Goal: Task Accomplishment & Management: Use online tool/utility

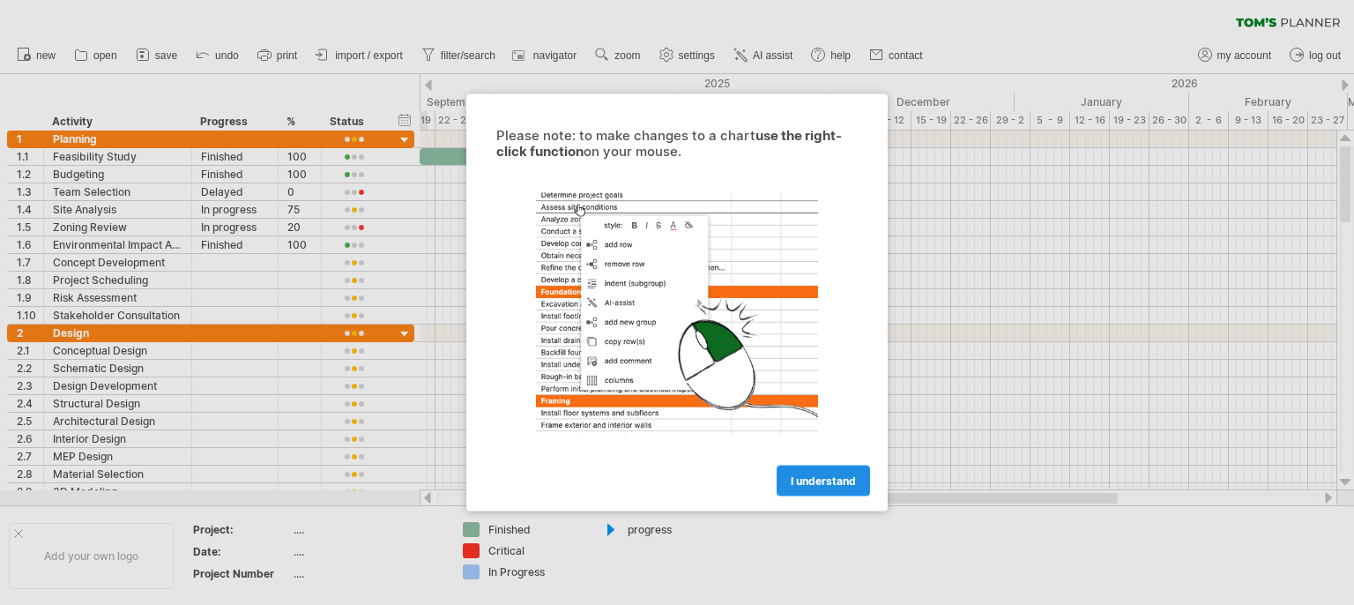
click at [811, 480] on span "I understand" at bounding box center [823, 480] width 65 height 13
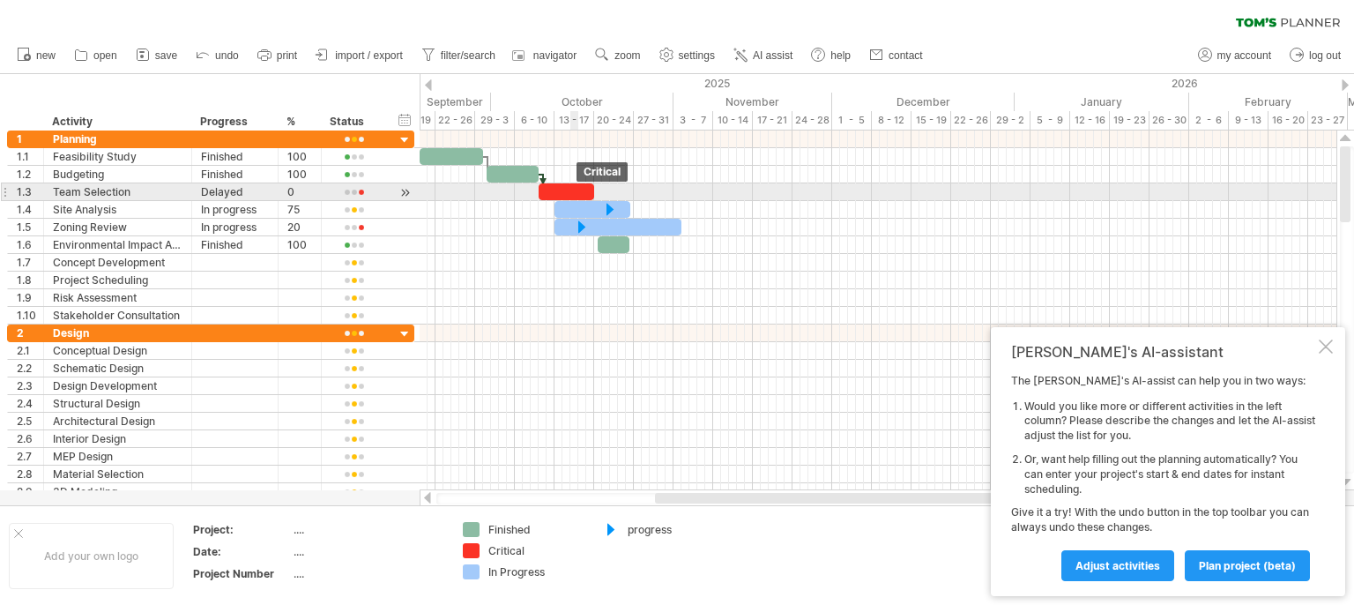
click at [573, 188] on div at bounding box center [567, 191] width 56 height 17
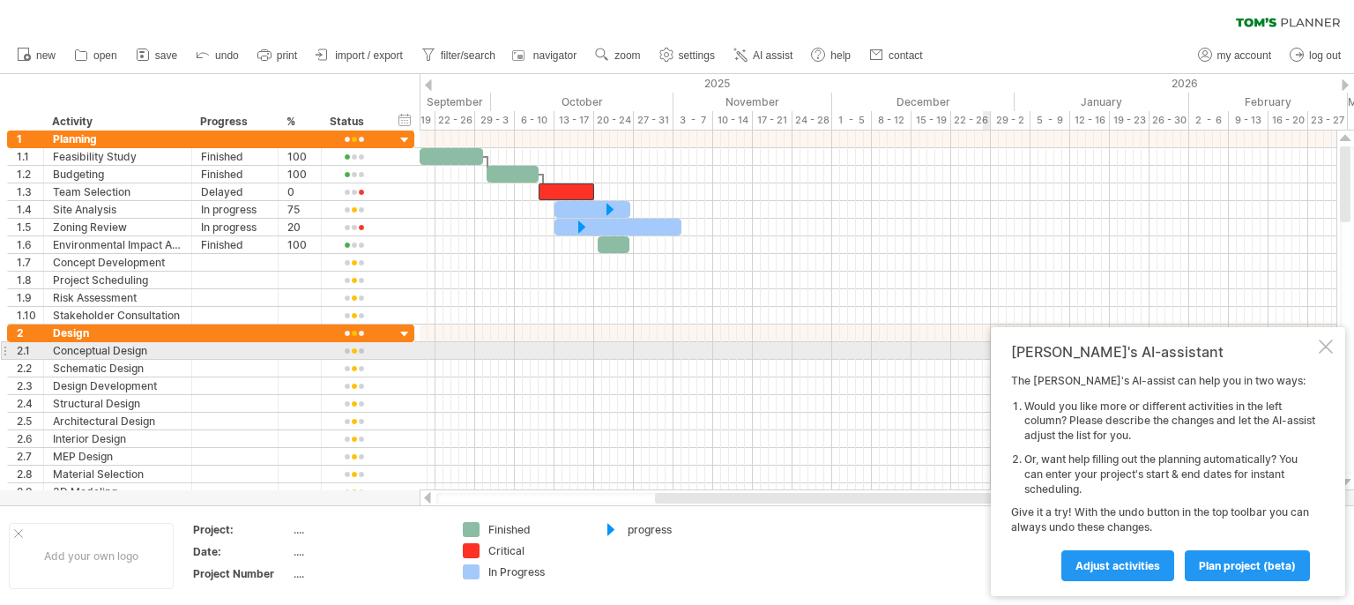
click at [1329, 349] on div at bounding box center [1326, 346] width 14 height 14
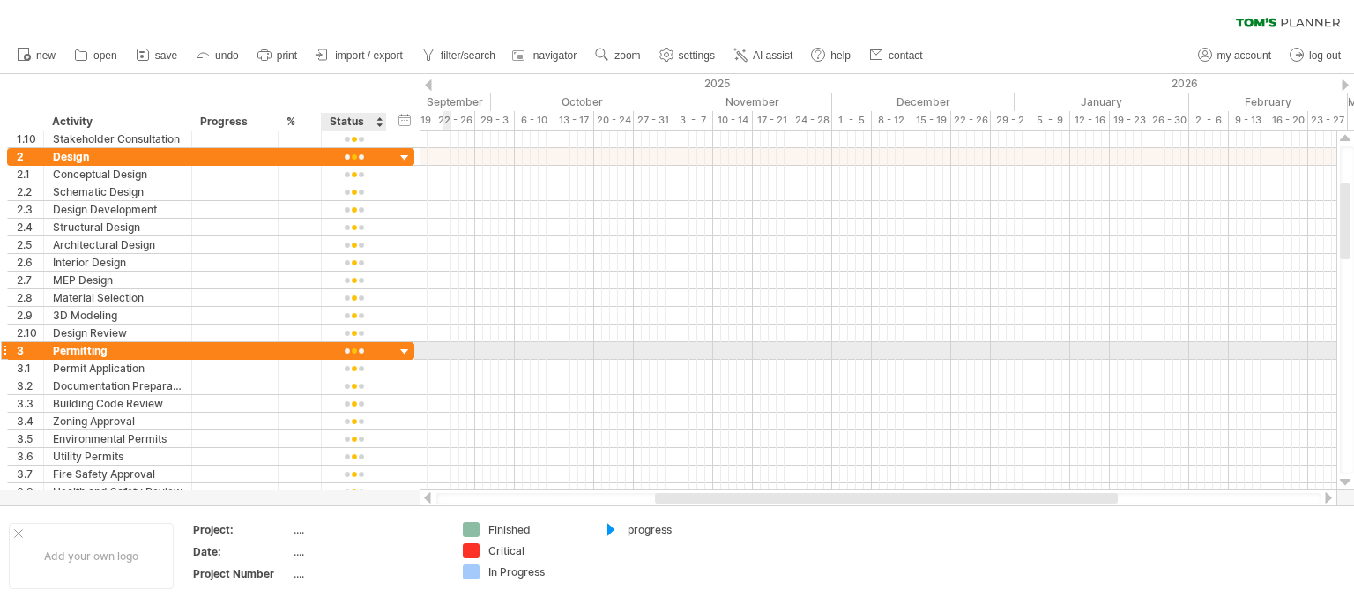
click at [398, 346] on div at bounding box center [405, 352] width 17 height 17
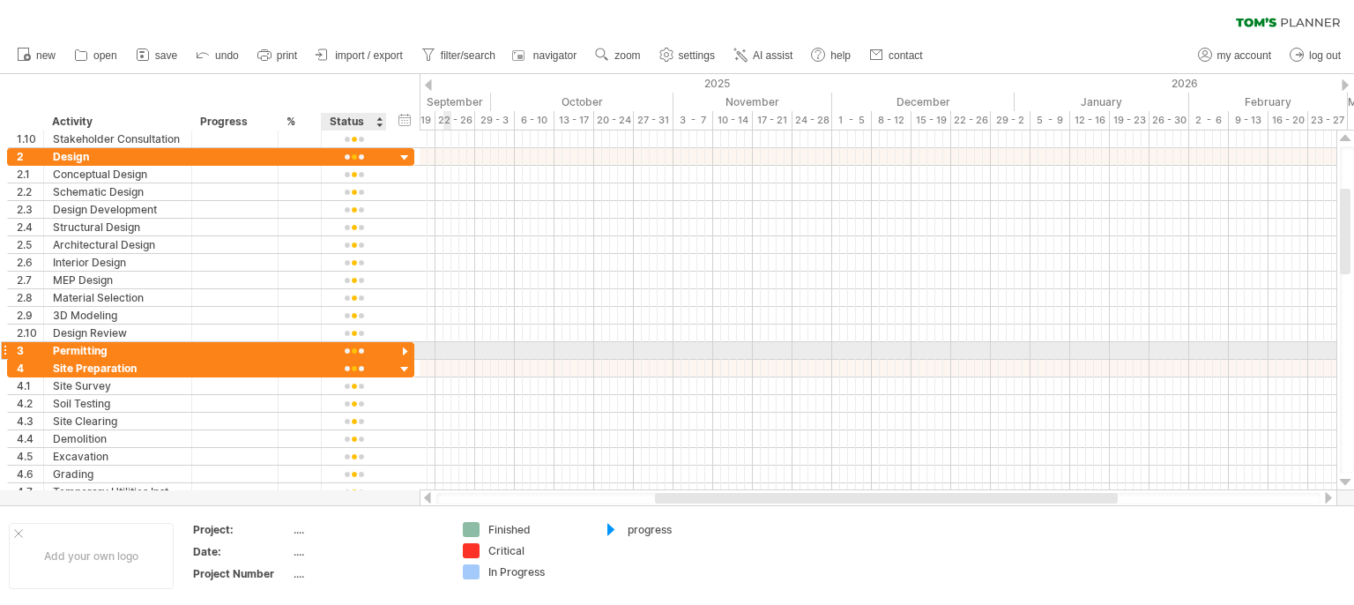
click at [398, 346] on div at bounding box center [405, 352] width 17 height 17
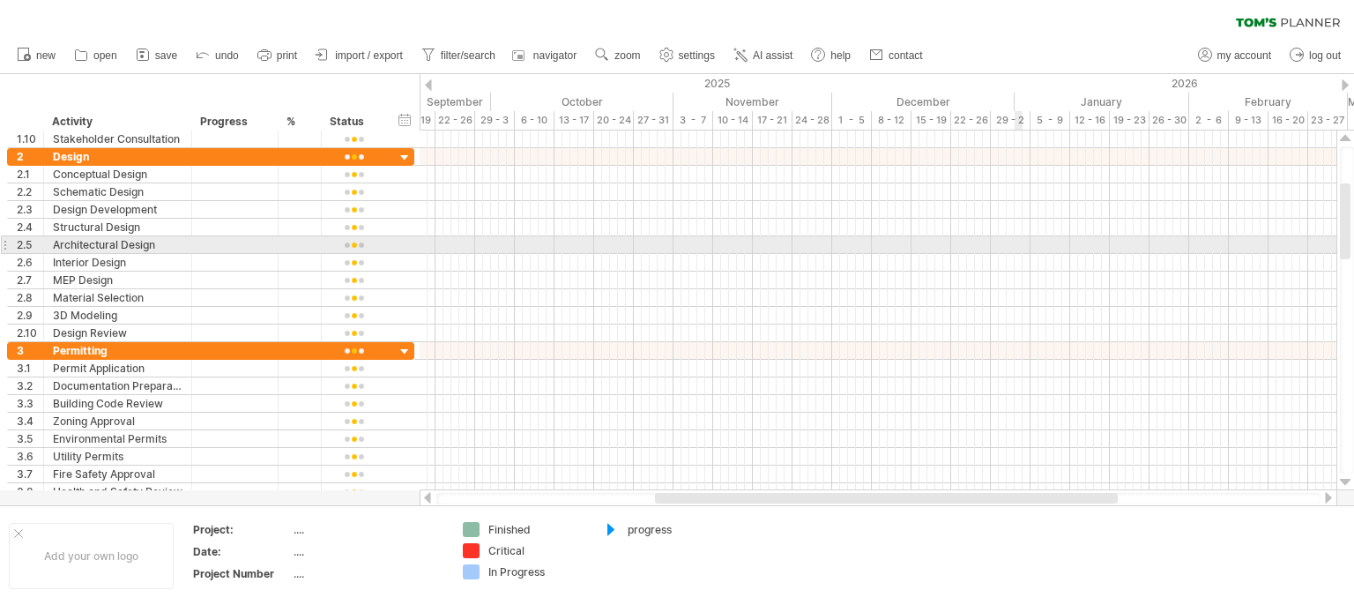
click at [1016, 238] on div at bounding box center [878, 245] width 917 height 18
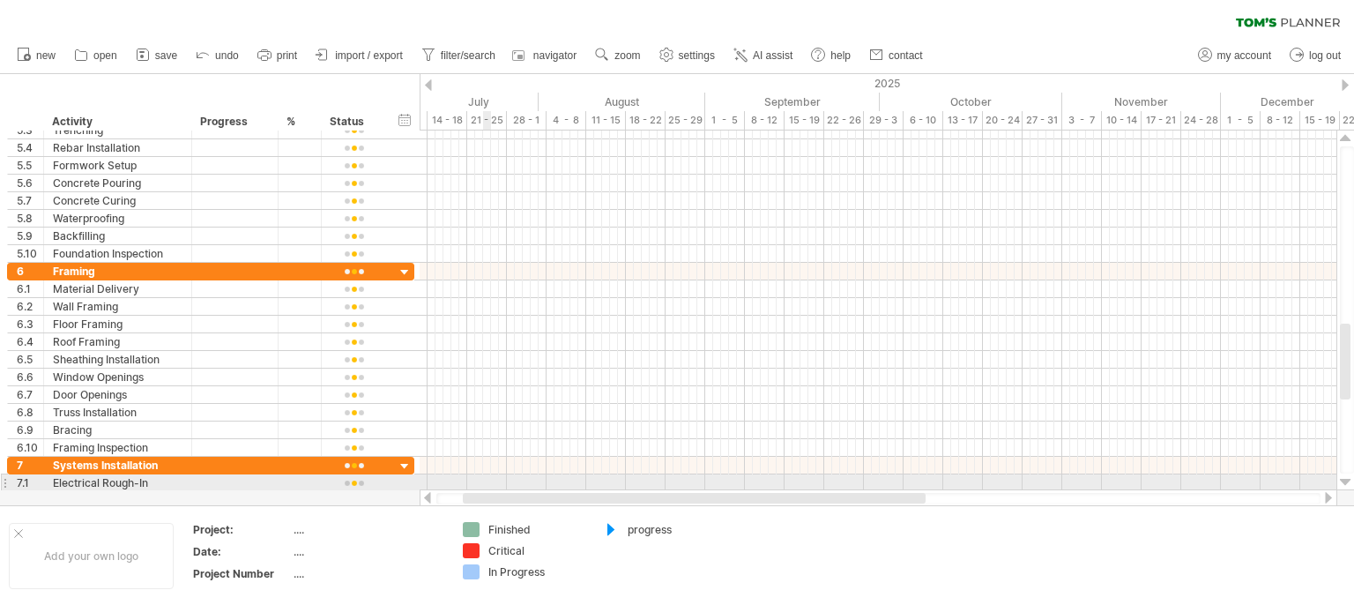
drag, startPoint x: 677, startPoint y: 499, endPoint x: 473, endPoint y: 482, distance: 205.2
click at [473, 482] on div "Trying to reach [DOMAIN_NAME] Connected again... 0% clear filter new 1" at bounding box center [677, 302] width 1354 height 605
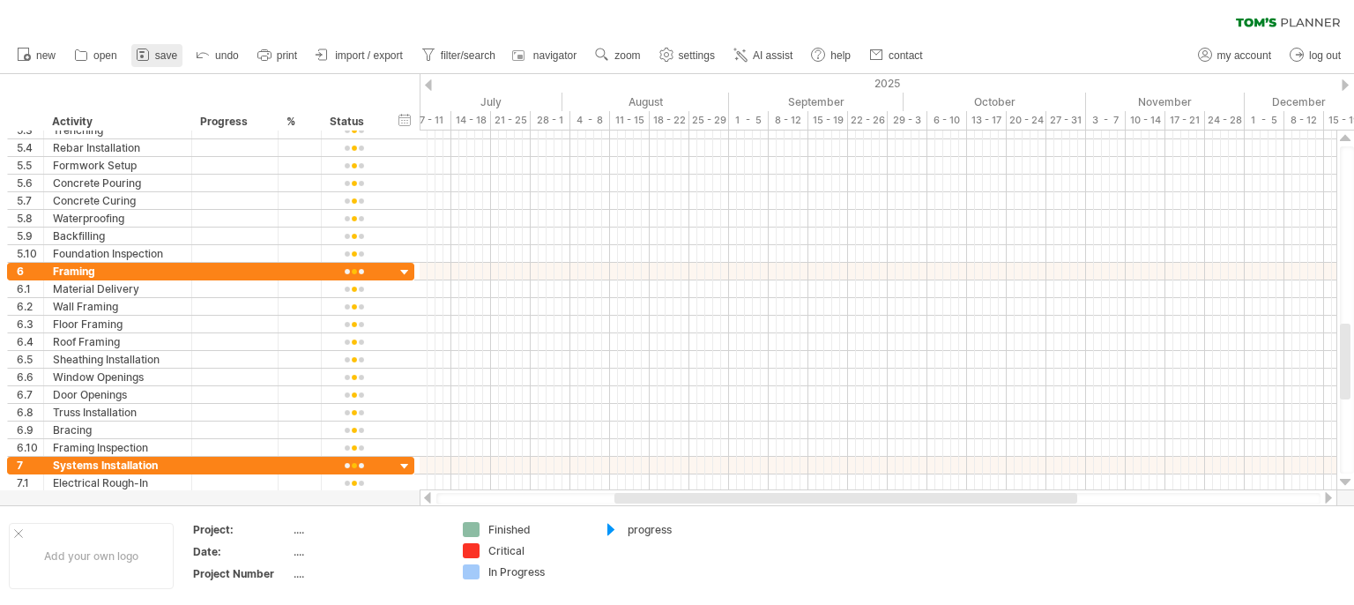
click at [159, 52] on span "save" at bounding box center [166, 55] width 22 height 12
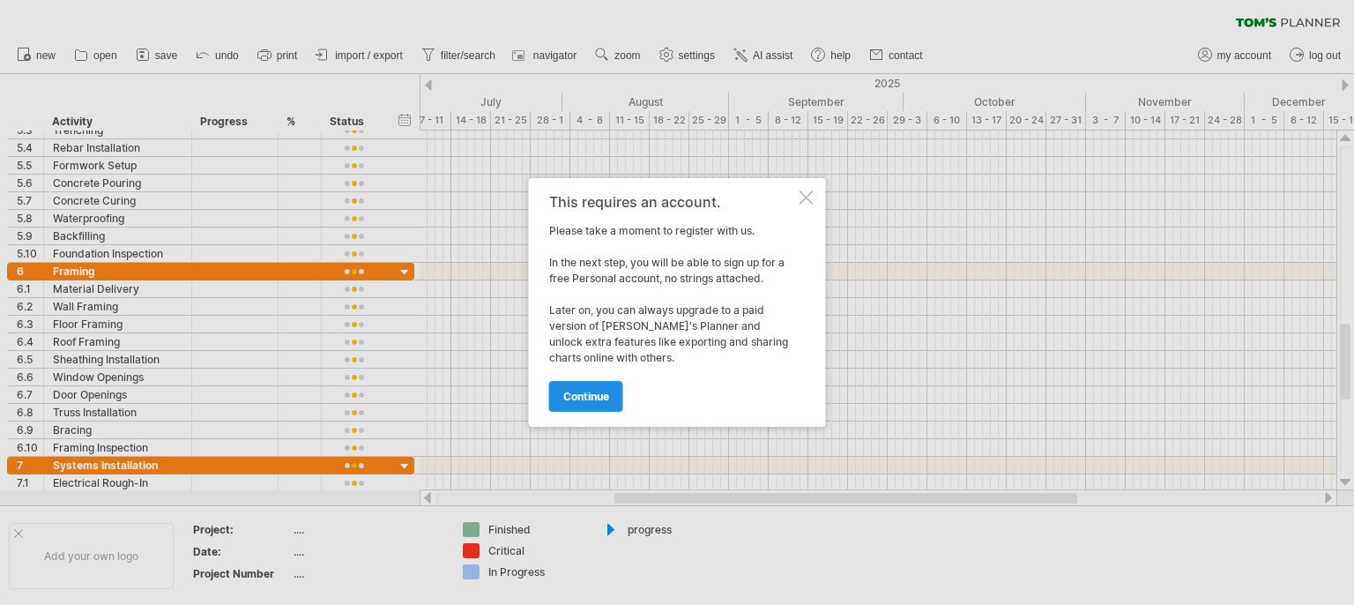
click at [600, 398] on span "continue" at bounding box center [586, 396] width 46 height 13
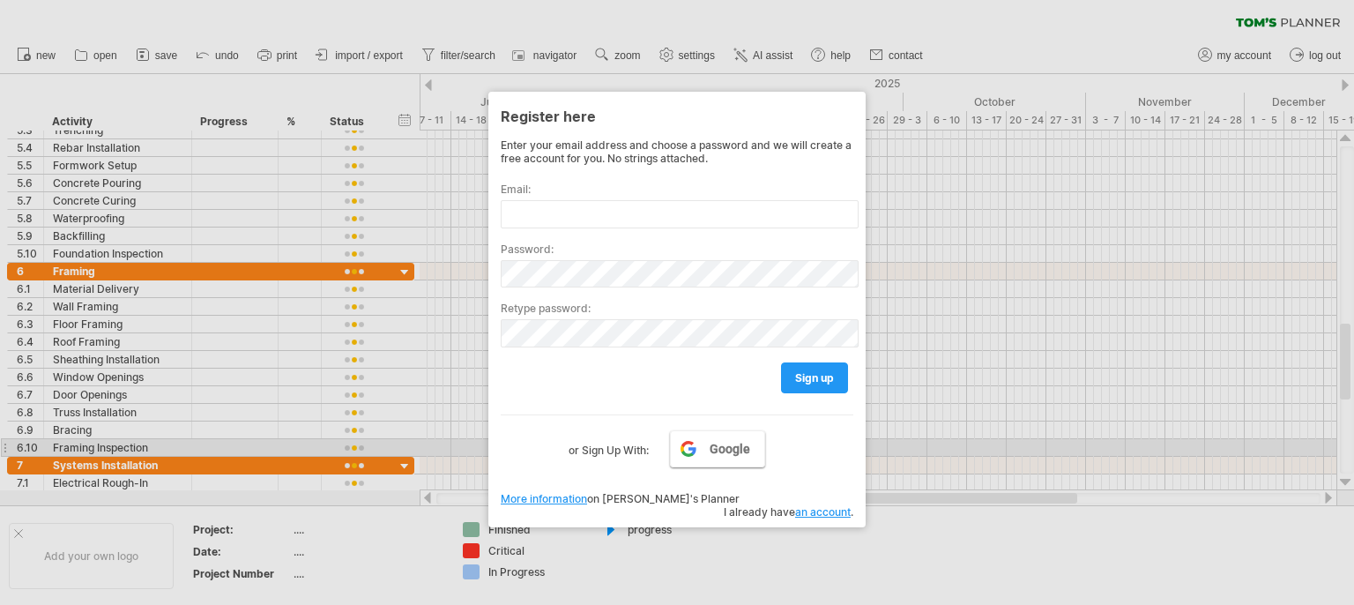
click at [719, 450] on span "Google" at bounding box center [730, 449] width 41 height 14
click at [711, 450] on span "Google" at bounding box center [730, 449] width 41 height 14
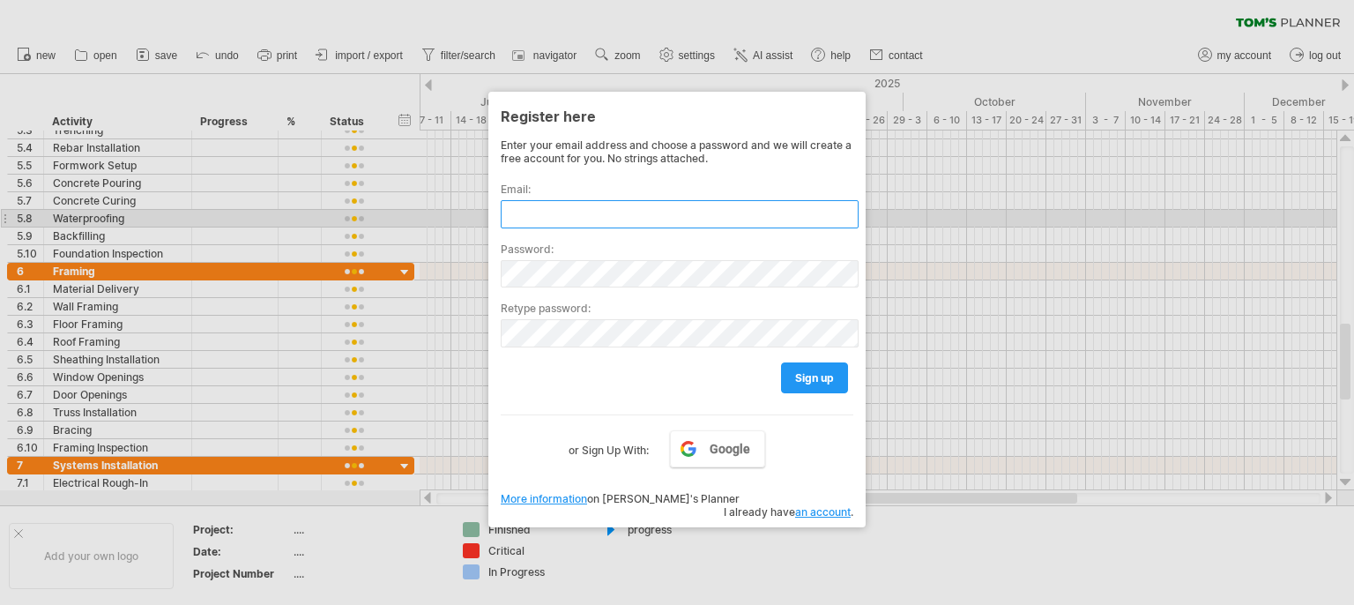
click at [517, 213] on input "text" at bounding box center [680, 214] width 358 height 28
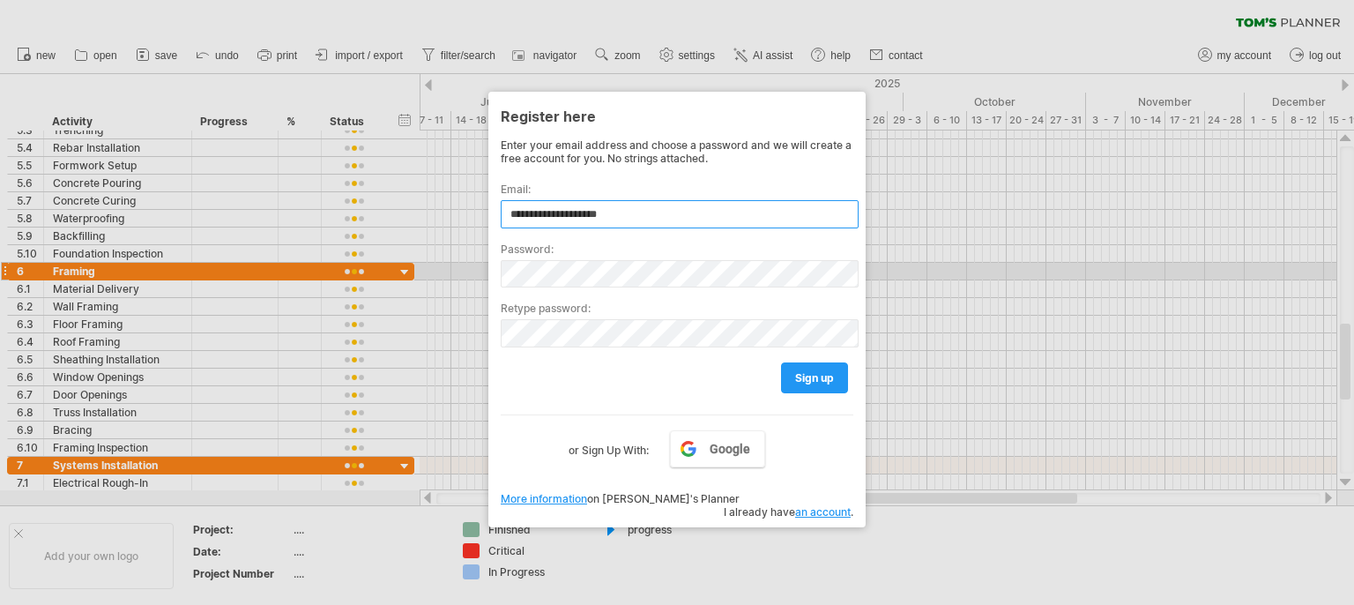
type input "**********"
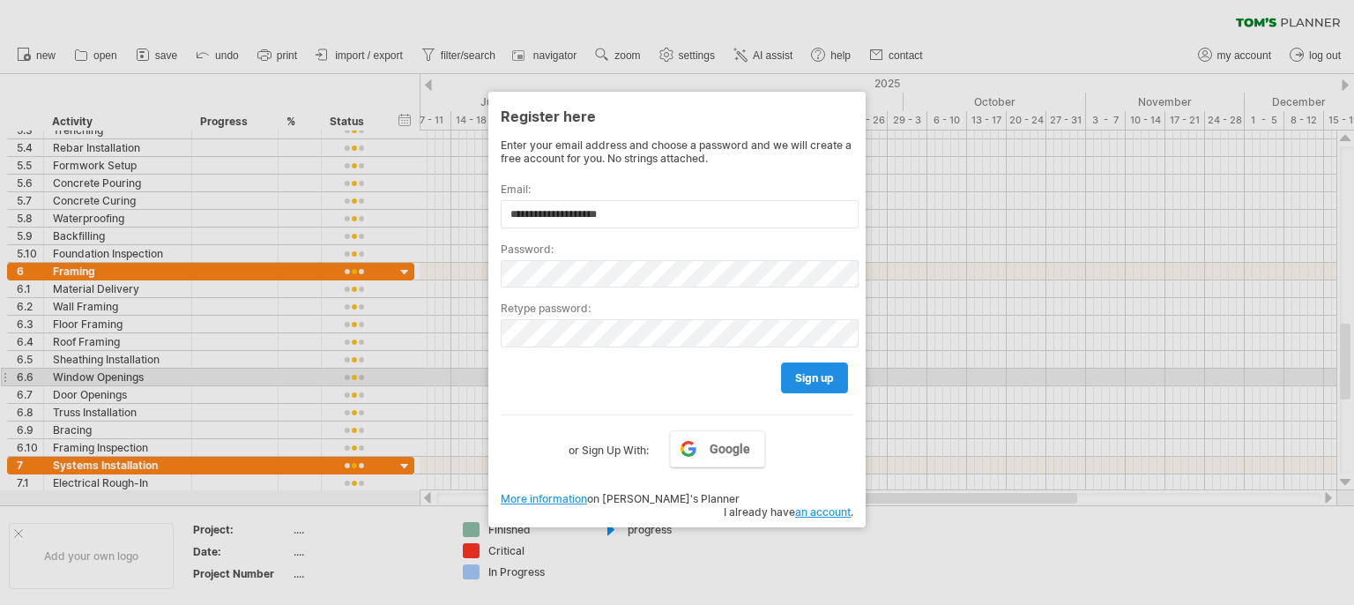
click at [811, 380] on span "sign up" at bounding box center [814, 377] width 39 height 13
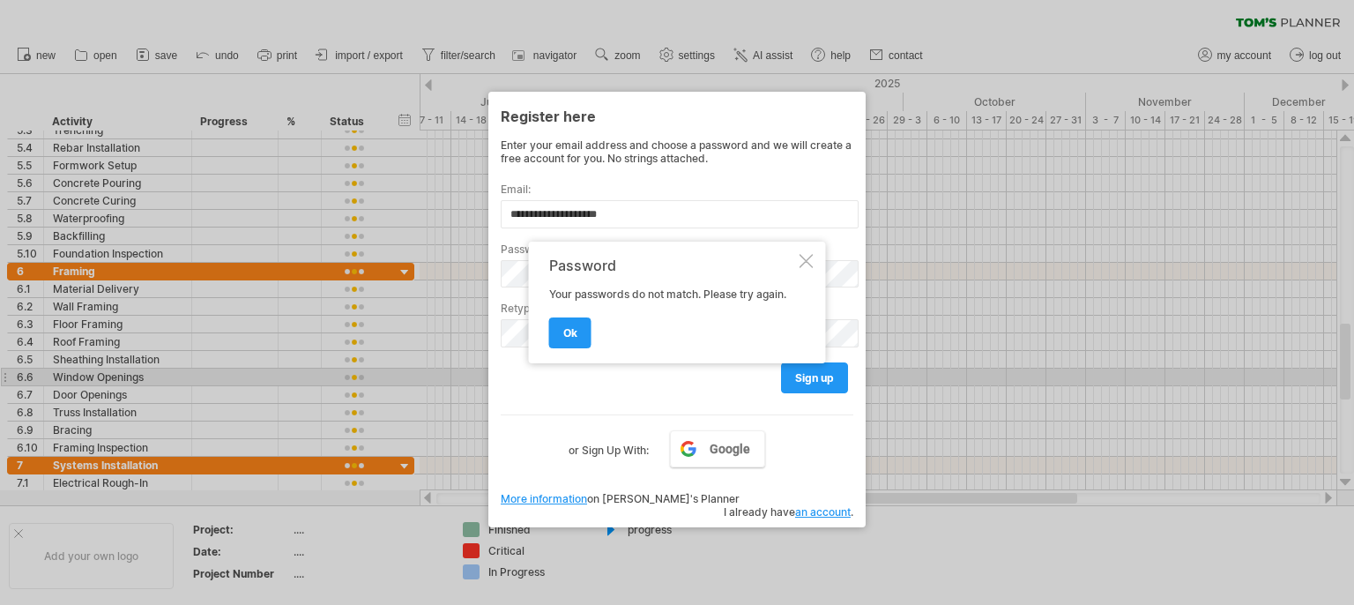
click at [804, 261] on div at bounding box center [807, 261] width 14 height 14
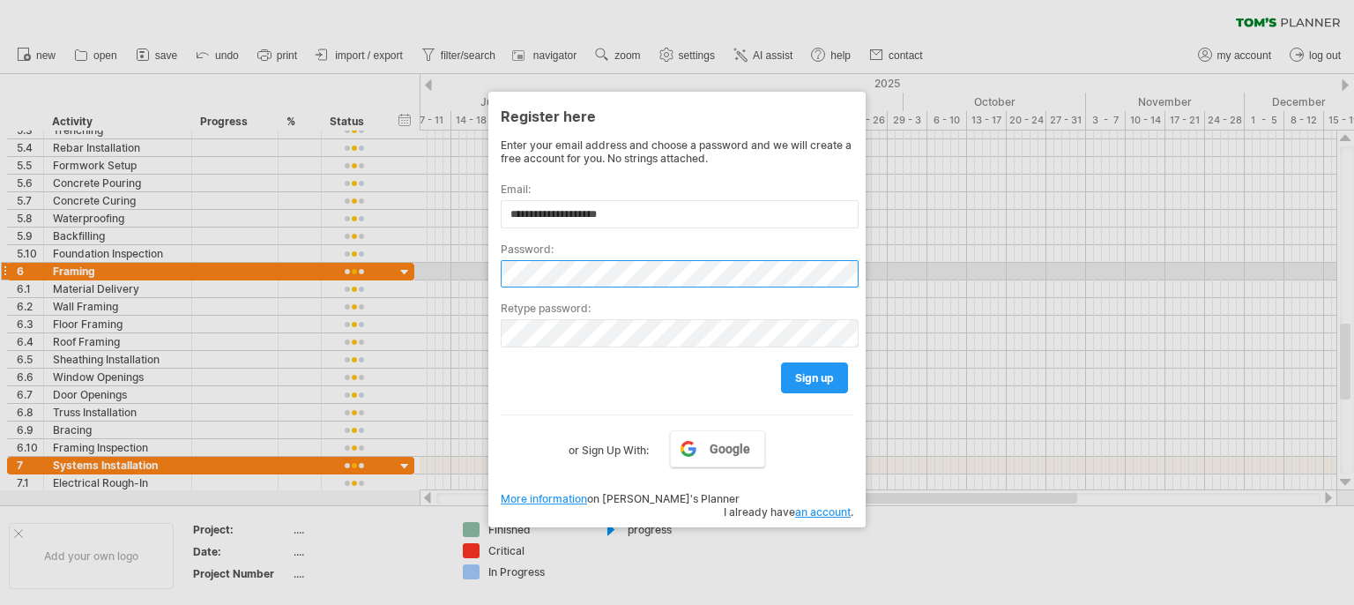
click at [430, 279] on div "Trying to reach [DOMAIN_NAME] Connected again... 0% clear filter new 1" at bounding box center [677, 302] width 1354 height 605
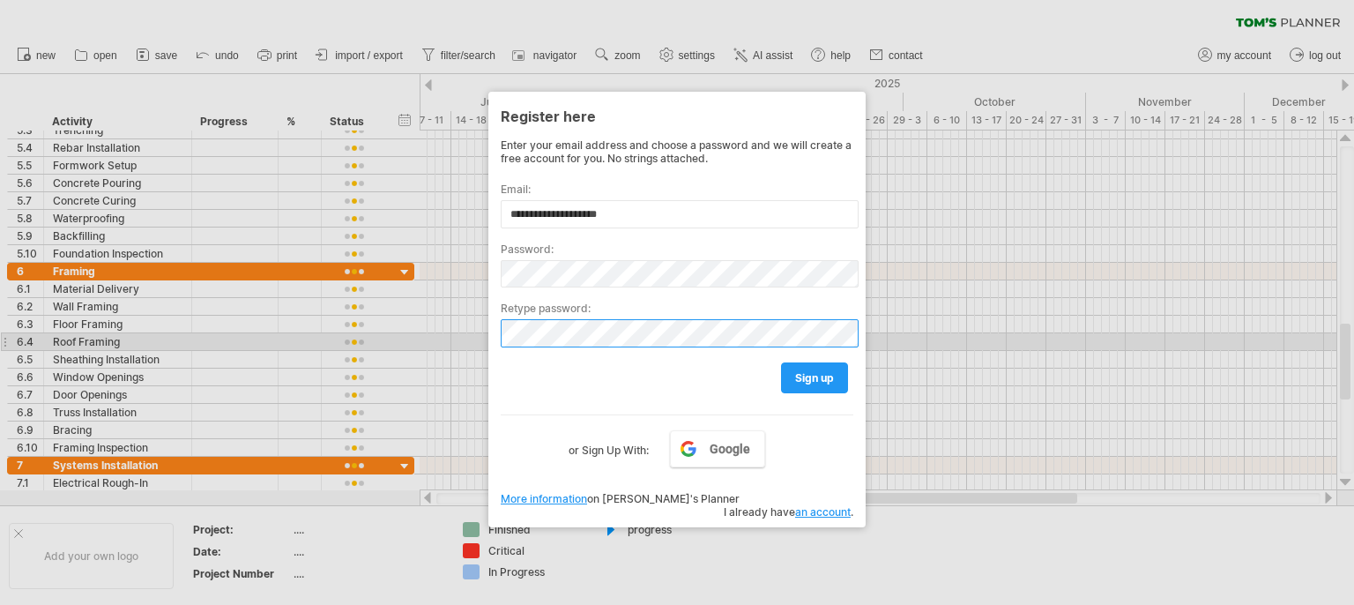
click at [389, 337] on div "Trying to reach [DOMAIN_NAME] Connected again... 0% clear filter new 1" at bounding box center [677, 302] width 1354 height 605
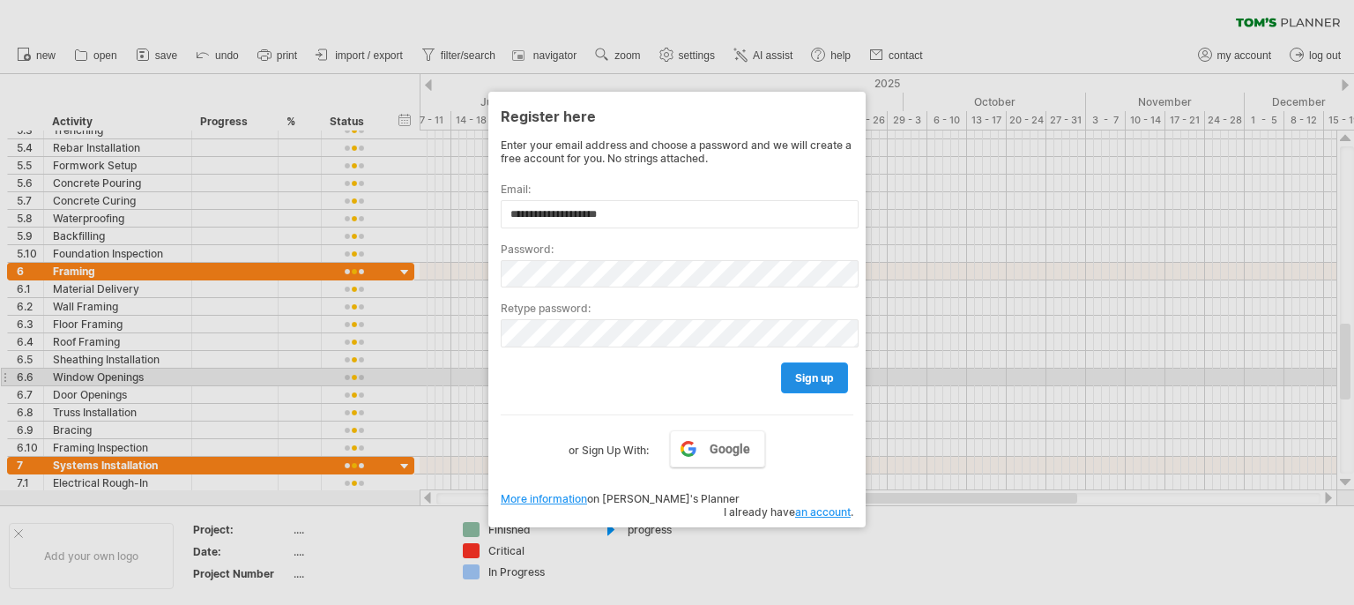
click at [802, 376] on span "sign up" at bounding box center [814, 377] width 39 height 13
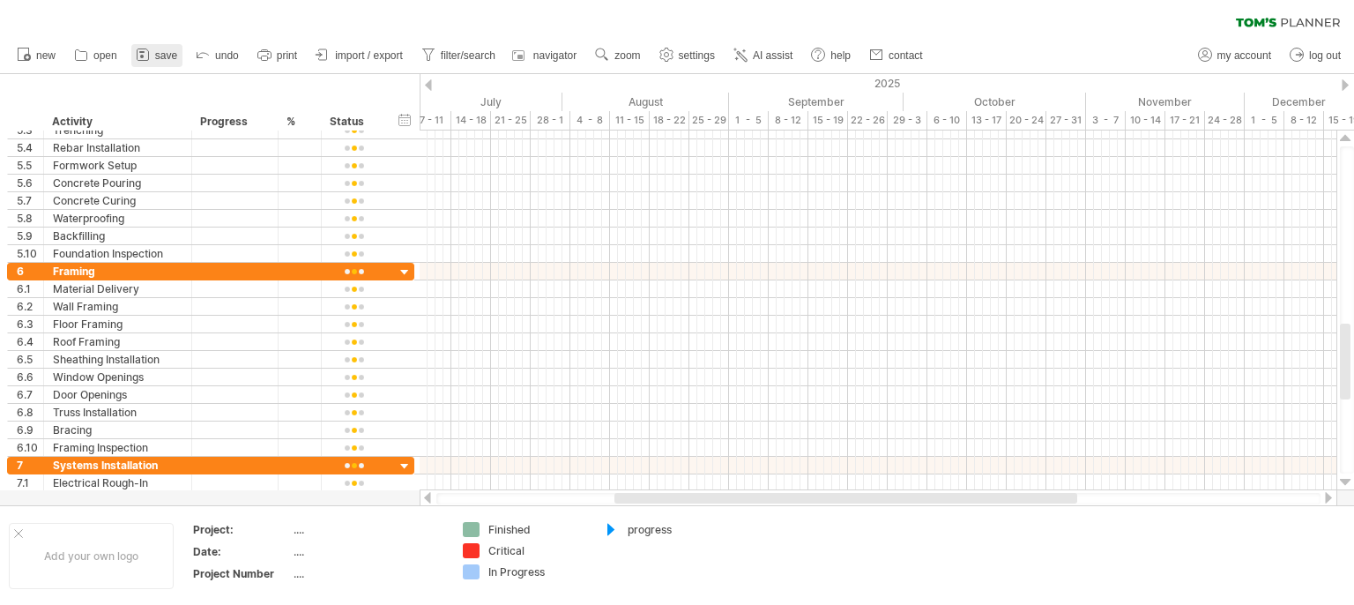
click at [164, 58] on span "save" at bounding box center [166, 55] width 22 height 12
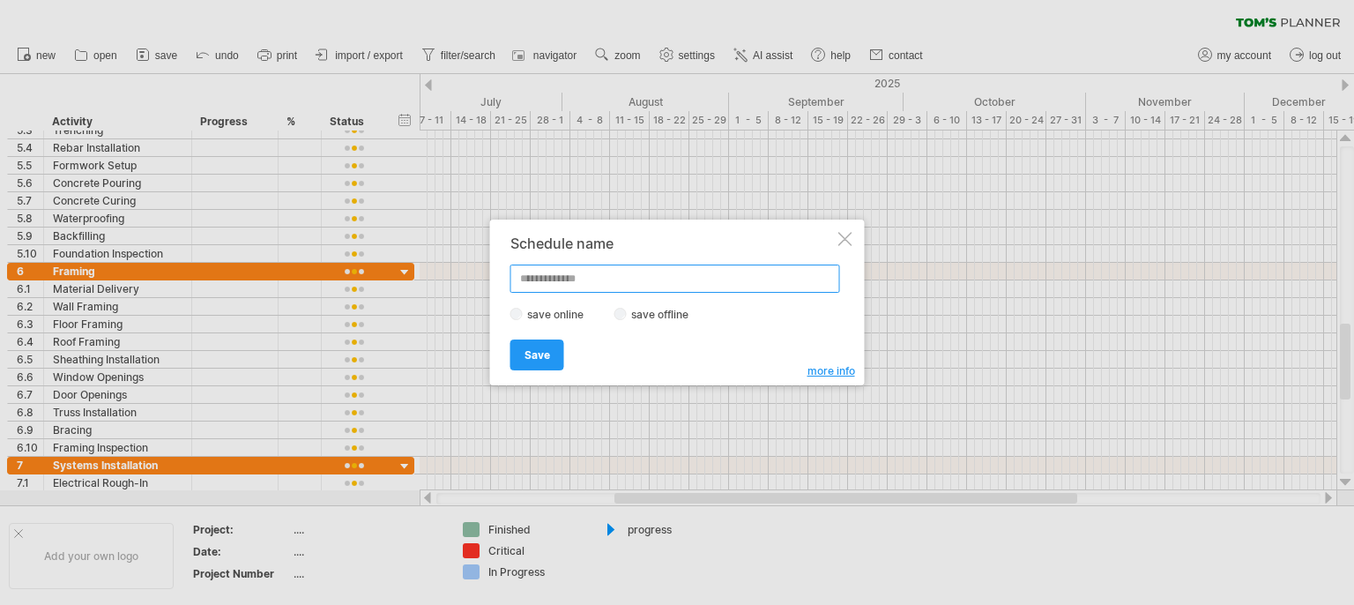
click at [572, 282] on input "text" at bounding box center [675, 278] width 330 height 28
type input "*****"
click at [556, 357] on link "Save" at bounding box center [537, 354] width 54 height 31
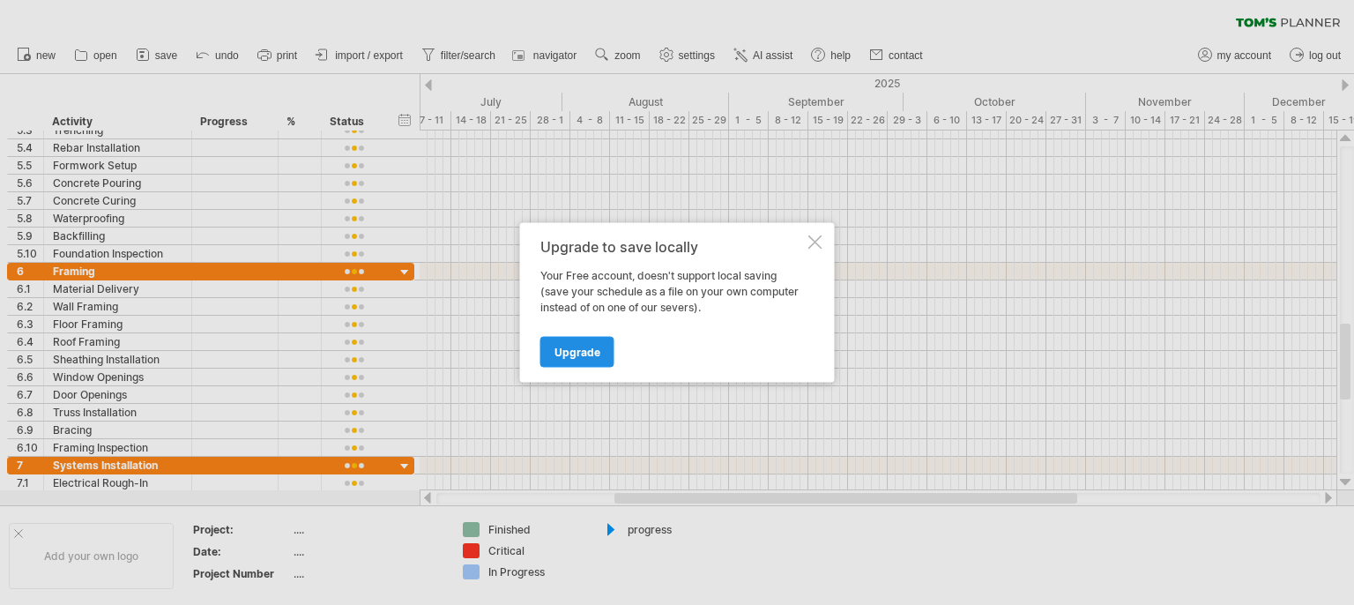
click at [570, 355] on span "Upgrade" at bounding box center [578, 352] width 46 height 13
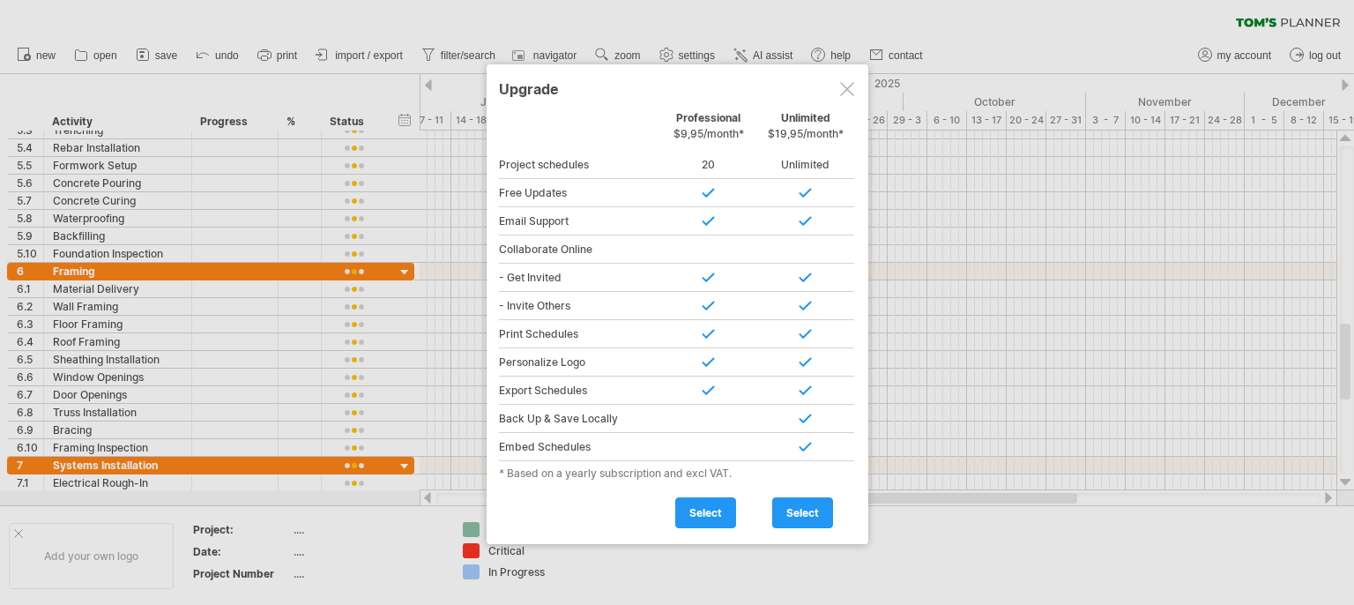
click at [845, 86] on div at bounding box center [847, 89] width 14 height 14
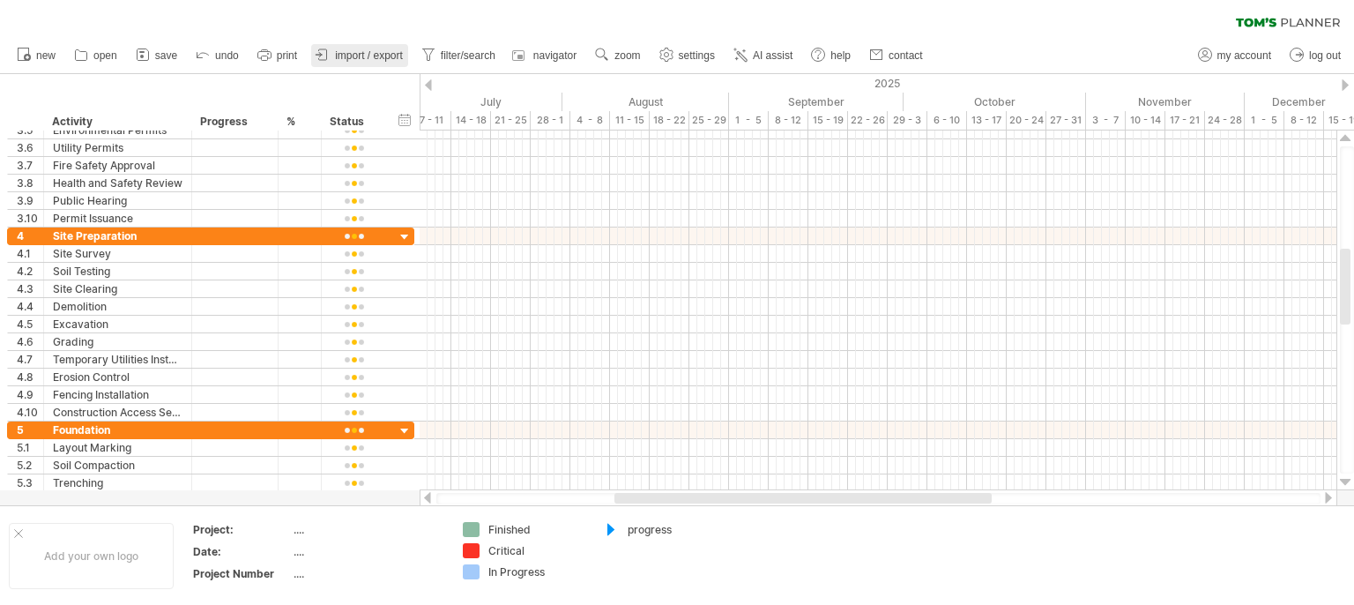
click at [360, 55] on span "import / export" at bounding box center [369, 55] width 68 height 12
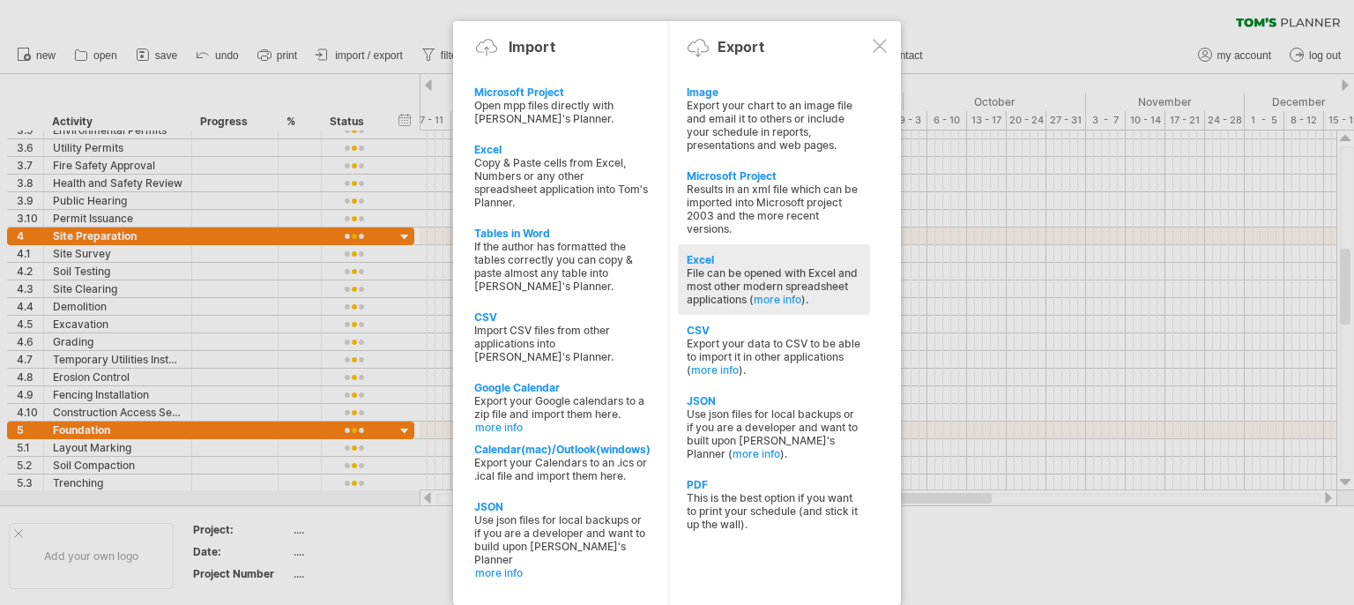
click at [741, 279] on div "File can be opened with Excel and most other modern spreadsheet applications ( …" at bounding box center [774, 286] width 175 height 40
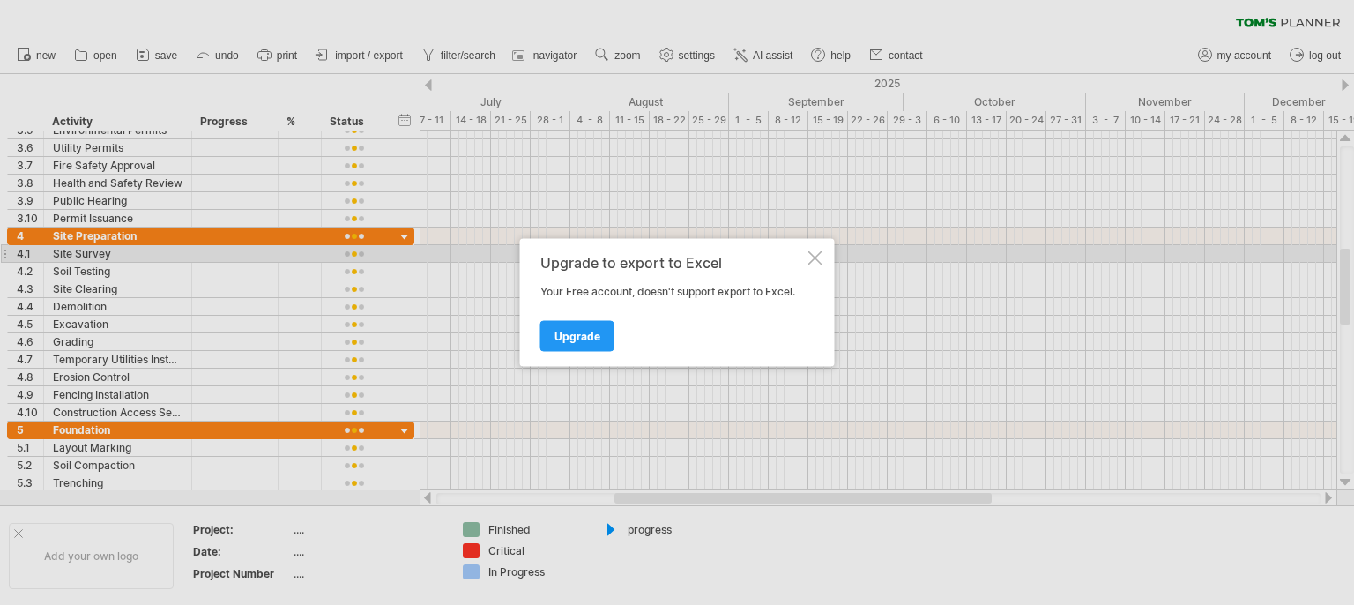
click at [804, 255] on div "Upgrade to export to Excel" at bounding box center [672, 263] width 264 height 16
click at [810, 257] on div at bounding box center [815, 258] width 14 height 14
